Goal: Find specific page/section: Locate item on page

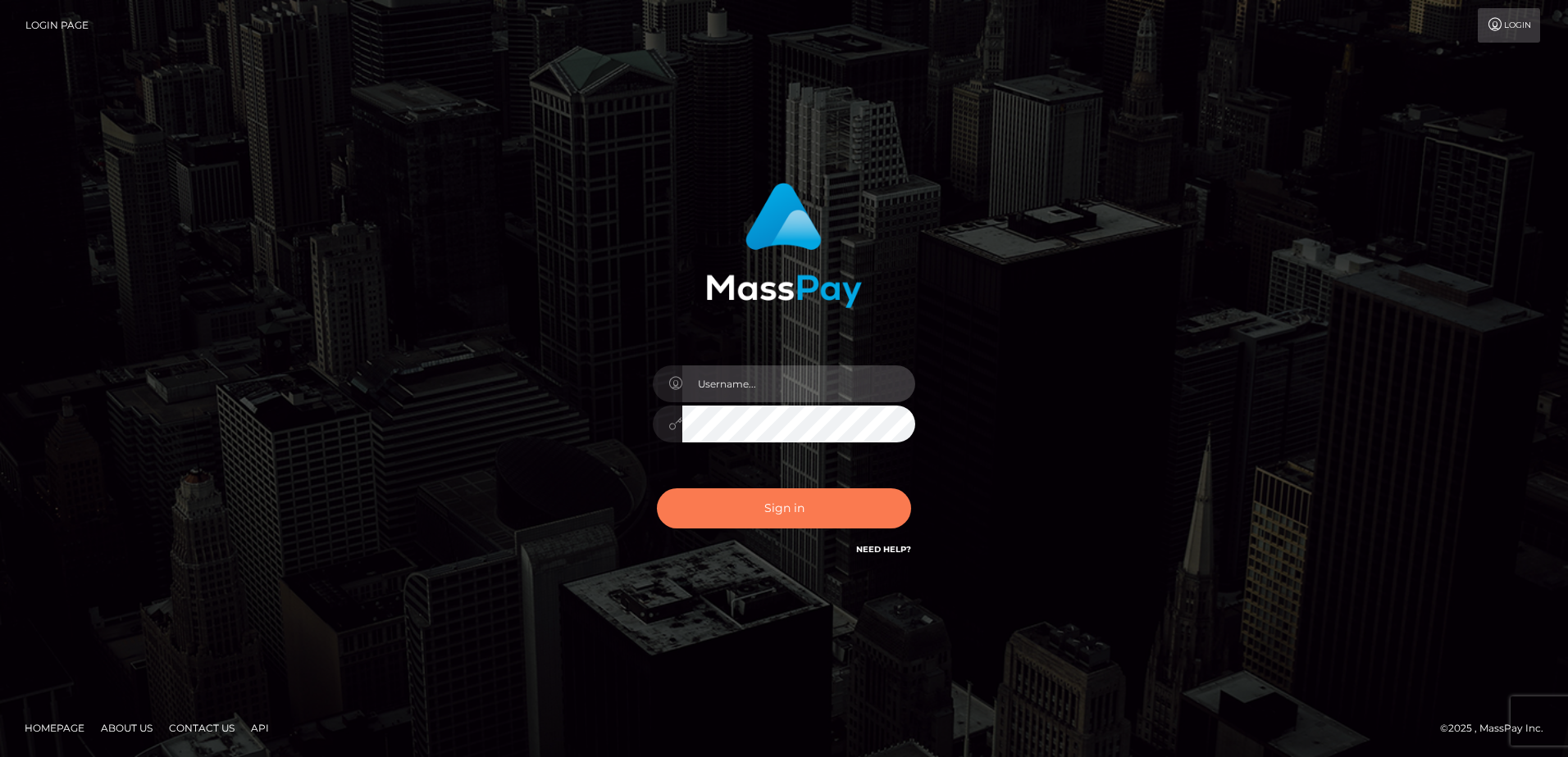
type input "Dan"
click at [751, 516] on button "Sign in" at bounding box center [784, 508] width 255 height 41
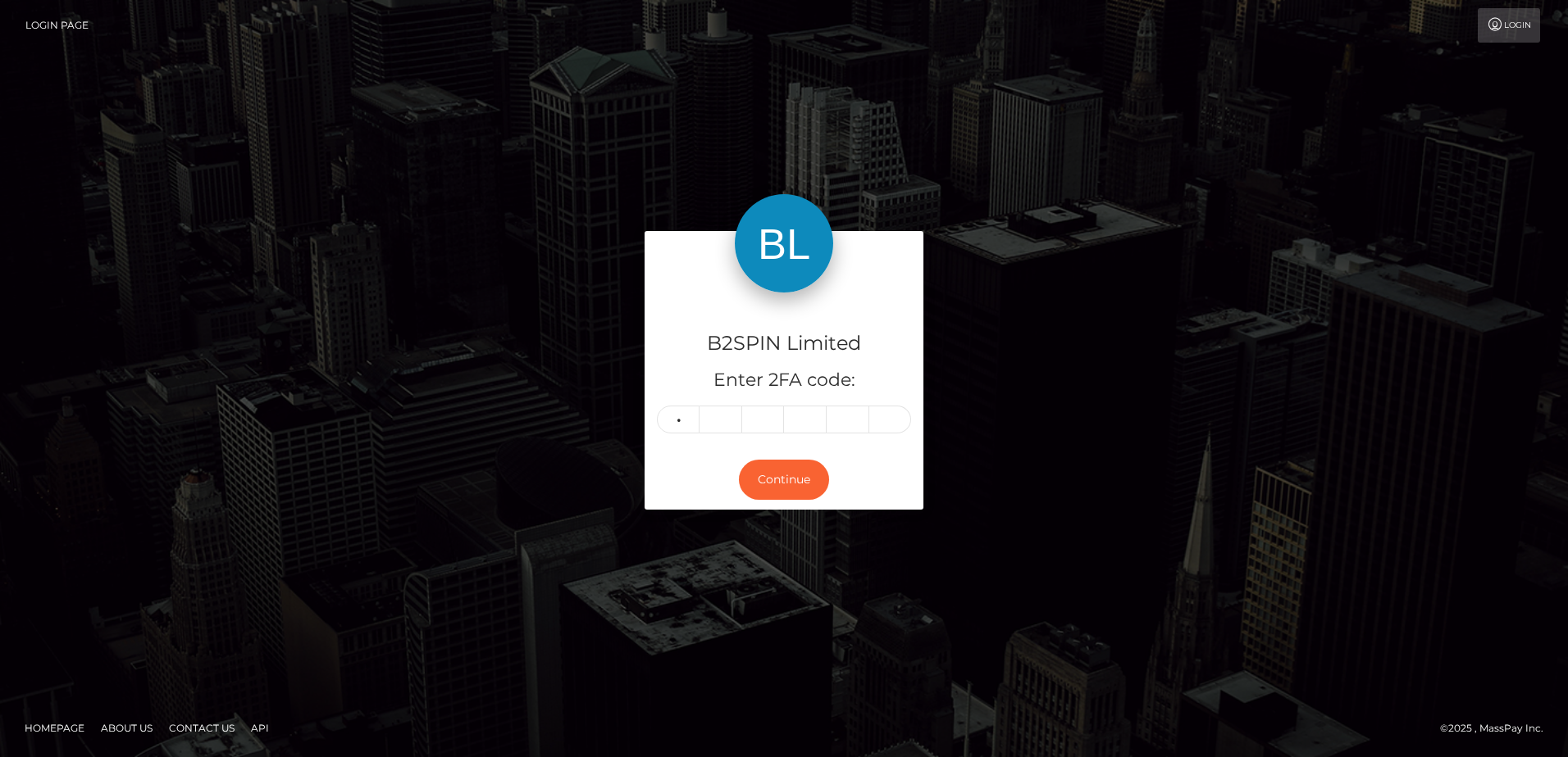
type input "0"
type input "5"
type input "1"
type input "9"
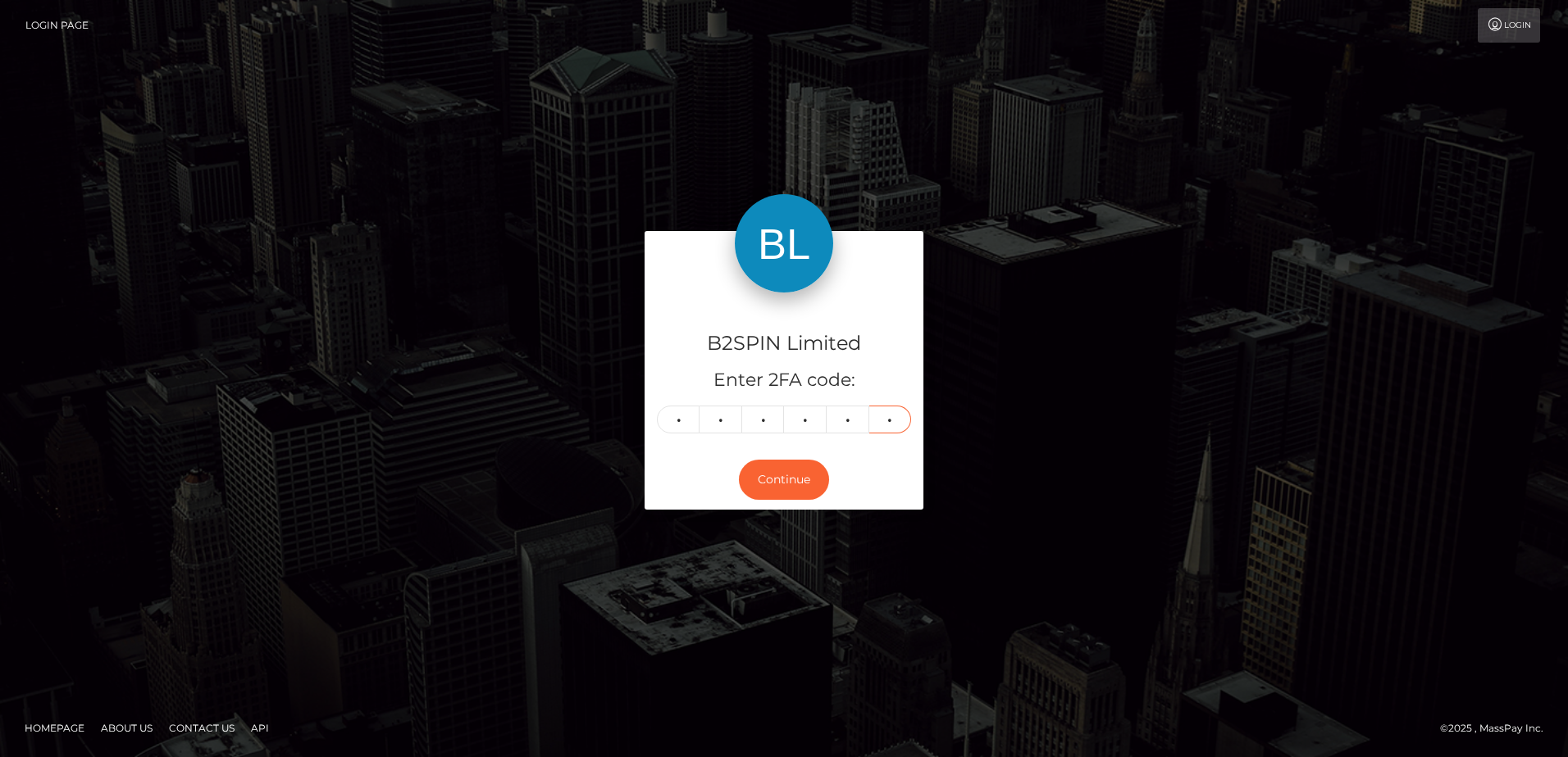
type input "9"
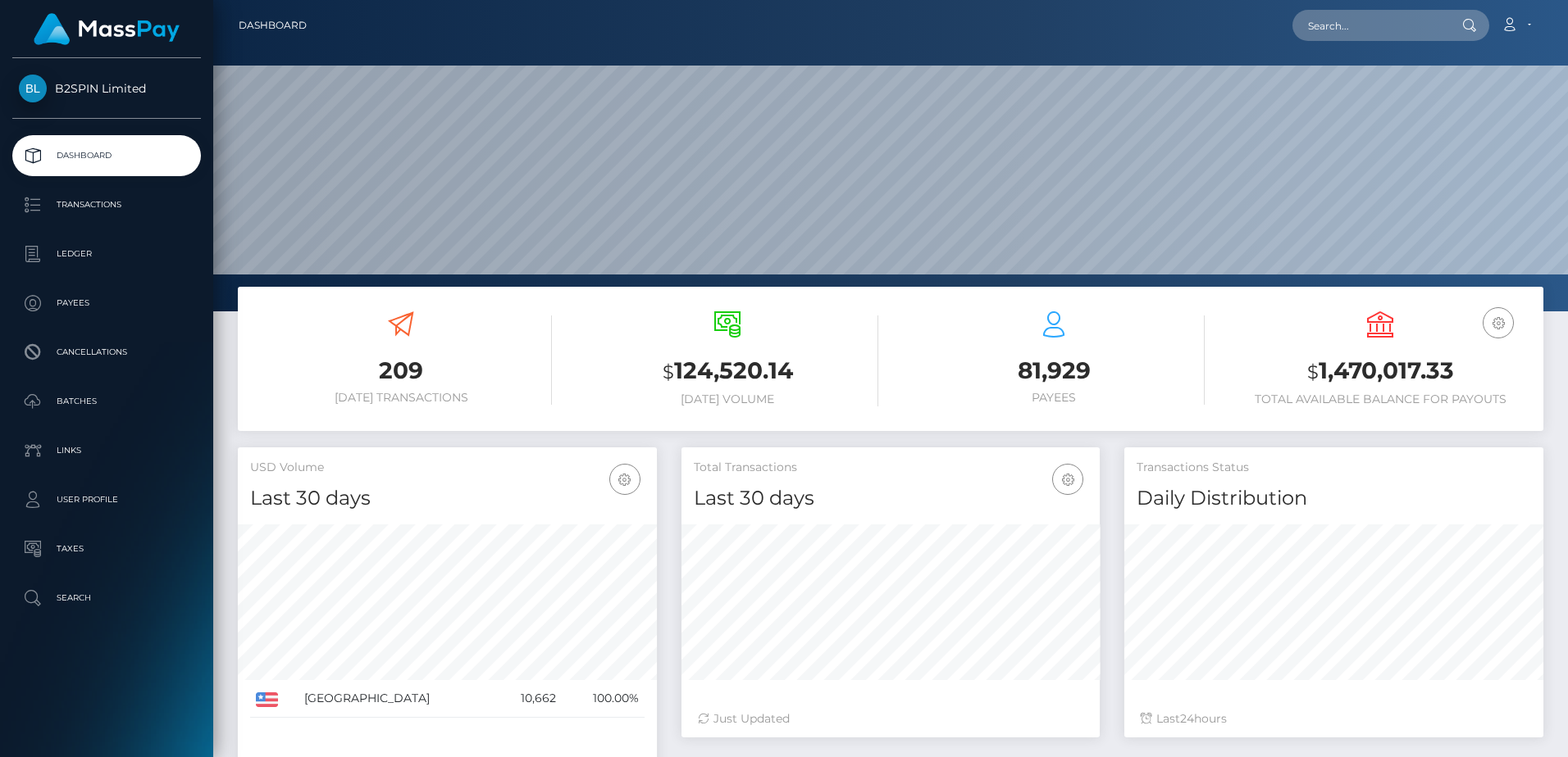
scroll to position [291, 418]
click at [562, 280] on div at bounding box center [890, 155] width 1355 height 311
click at [1343, 45] on nav "Dashboard Loading... Loading... Account Edit Profile" at bounding box center [890, 25] width 1355 height 51
click at [1346, 28] on input "text" at bounding box center [1369, 25] width 154 height 32
paste input "c7dac870-1d80-4539-9511-7880f28ea106"
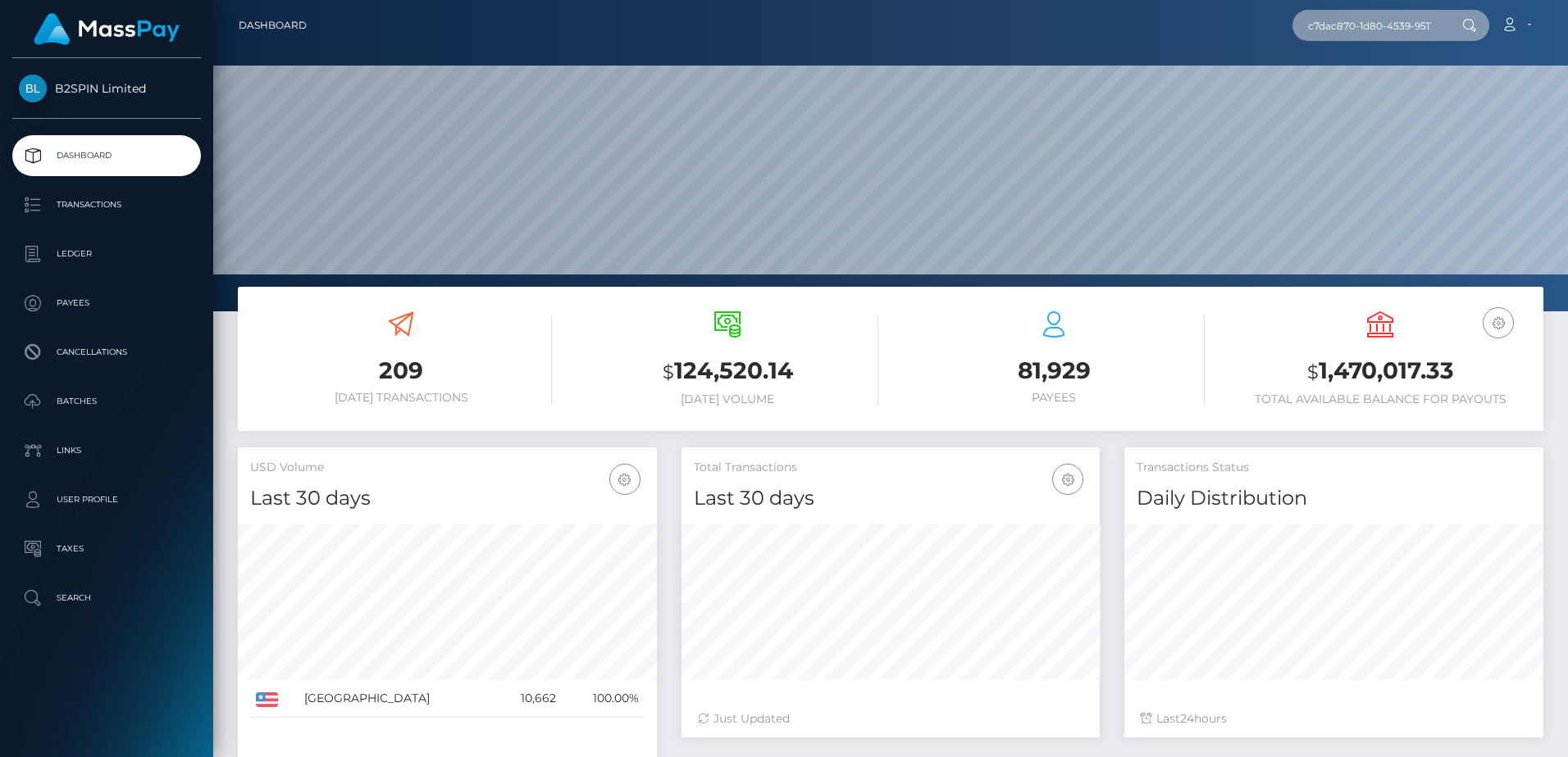
scroll to position [0, 74]
type input "c7dac870-1d80-4539-9511-7880f28ea106"
